Goal: Information Seeking & Learning: Learn about a topic

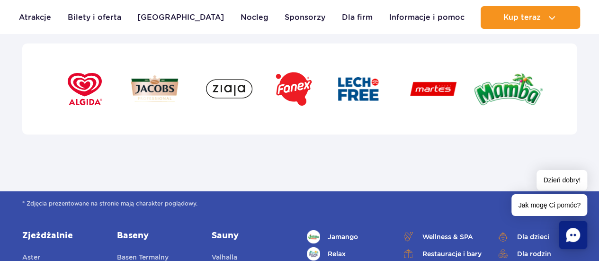
scroll to position [3314, 0]
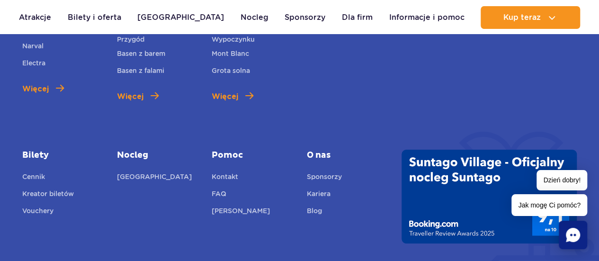
scroll to position [3551, 0]
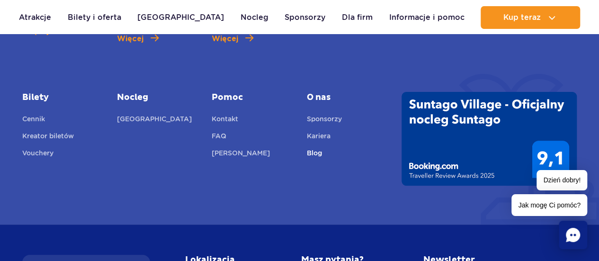
click at [311, 148] on link "Blog" at bounding box center [314, 154] width 15 height 13
